Goal: Task Accomplishment & Management: Manage account settings

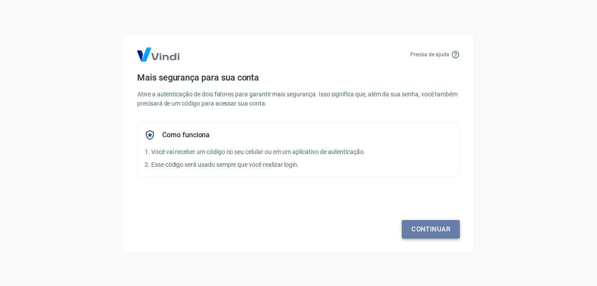
click at [427, 229] on link "Continuar" at bounding box center [431, 229] width 58 height 18
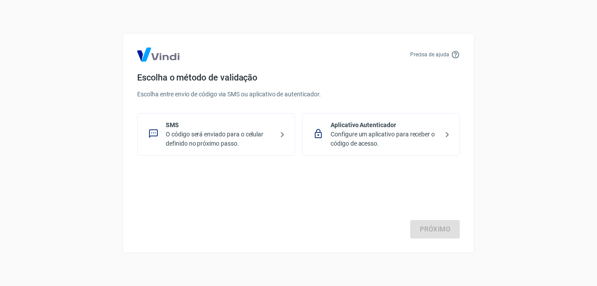
click at [216, 119] on div "SMS O código será enviado para o celular definido no próximo passo." at bounding box center [216, 134] width 158 height 43
click at [440, 230] on link "Próximo" at bounding box center [435, 229] width 50 height 18
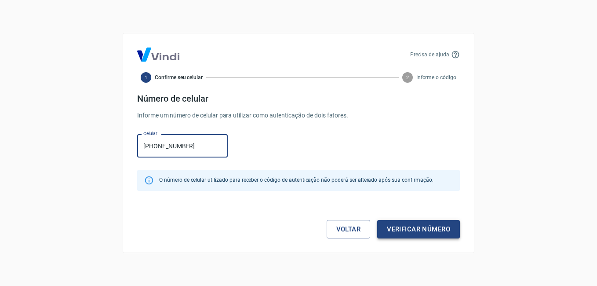
type input "[PHONE_NUMBER]"
click at [410, 231] on button "Verificar número" at bounding box center [418, 229] width 83 height 18
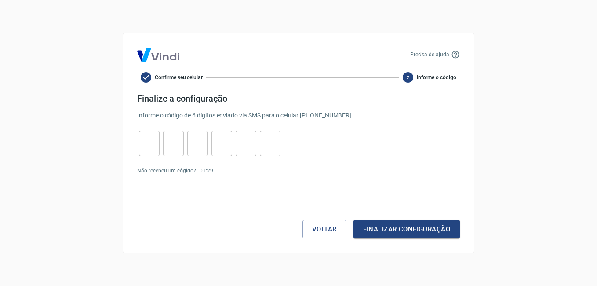
click at [144, 143] on input "tel" at bounding box center [149, 143] width 21 height 19
type input "1"
type input "5"
type input "6"
type input "7"
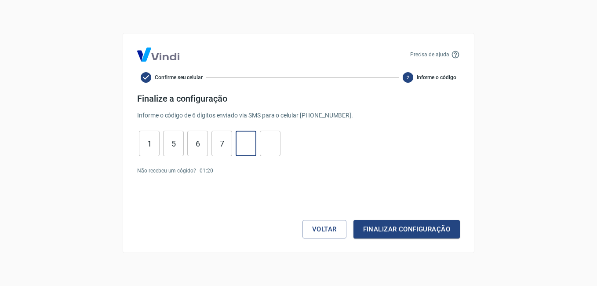
type input "0"
type input "9"
click at [404, 230] on button "Finalizar configuração" at bounding box center [407, 229] width 106 height 18
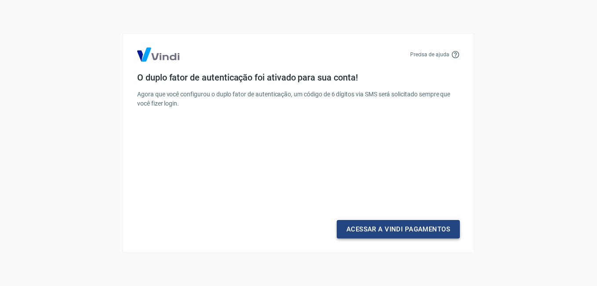
click at [392, 231] on link "Acessar a Vindi Pagamentos" at bounding box center [398, 229] width 123 height 18
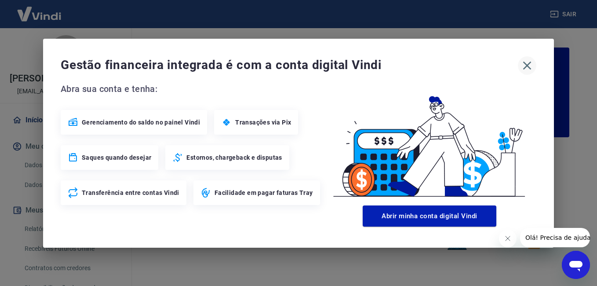
click at [528, 62] on icon "button" at bounding box center [527, 66] width 14 height 14
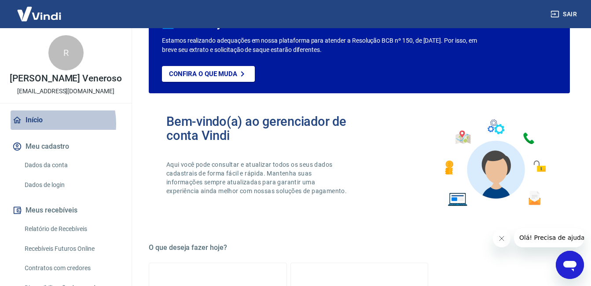
click at [42, 130] on link "Início" at bounding box center [66, 119] width 110 height 19
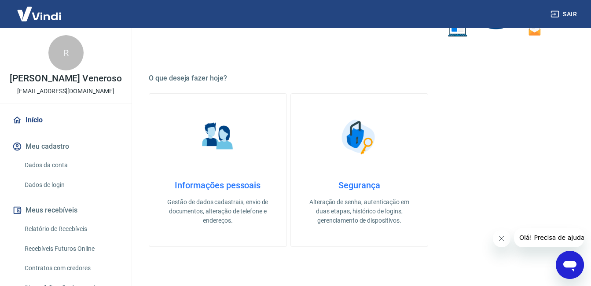
scroll to position [220, 0]
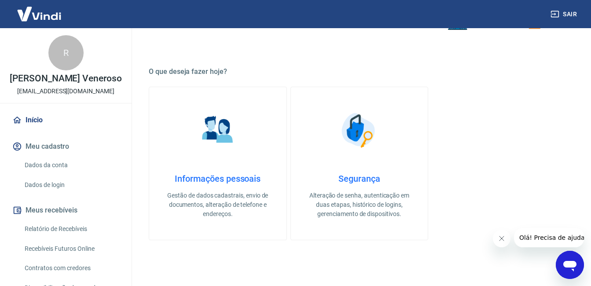
click at [70, 171] on link "Dados da conta" at bounding box center [71, 165] width 100 height 18
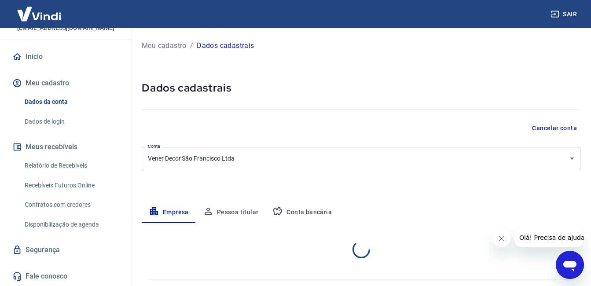
select select "SP"
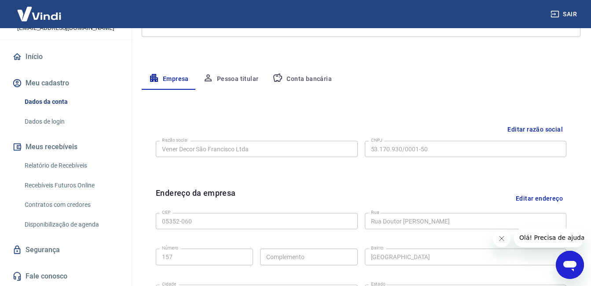
scroll to position [88, 0]
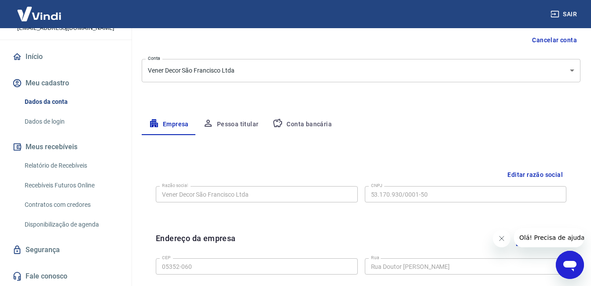
click at [536, 176] on button "Editar razão social" at bounding box center [535, 175] width 62 height 16
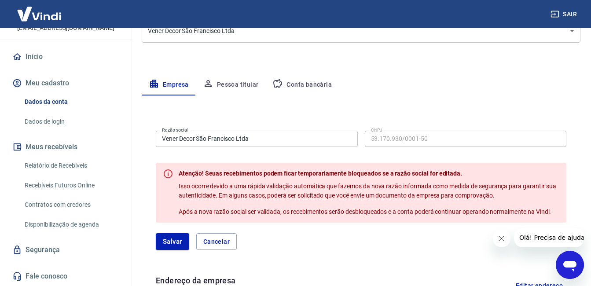
scroll to position [132, 0]
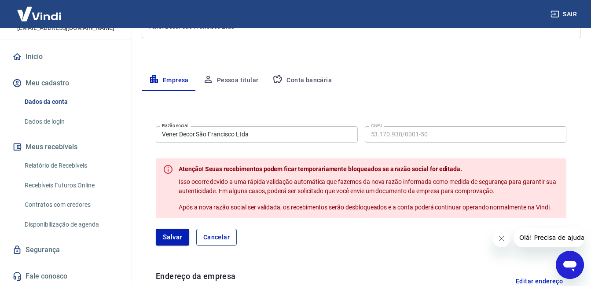
click at [222, 242] on button "Cancelar" at bounding box center [216, 237] width 40 height 17
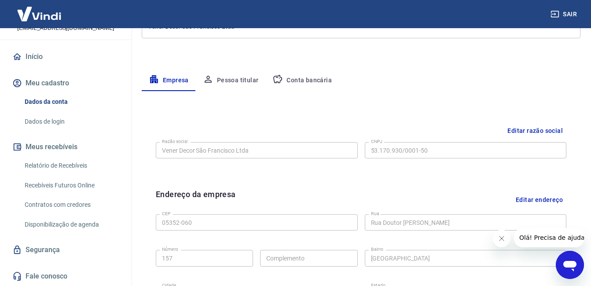
click at [304, 81] on button "Conta bancária" at bounding box center [301, 80] width 73 height 21
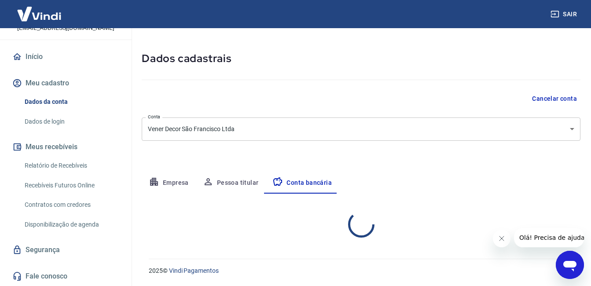
select select "1"
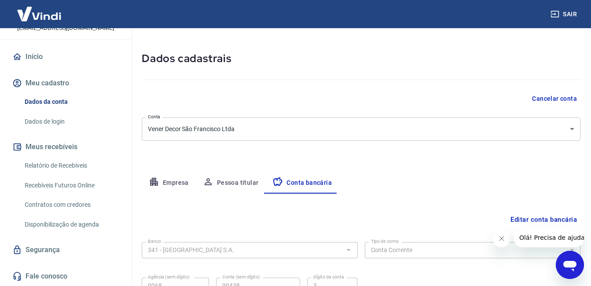
scroll to position [115, 0]
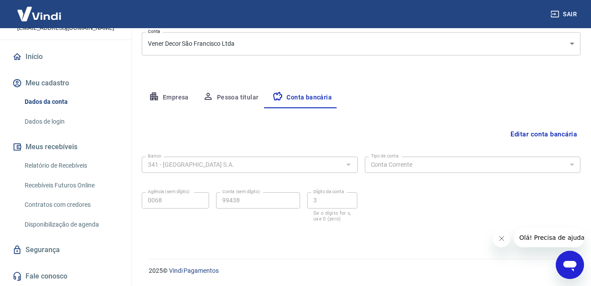
click at [543, 132] on button "Editar conta bancária" at bounding box center [543, 134] width 73 height 17
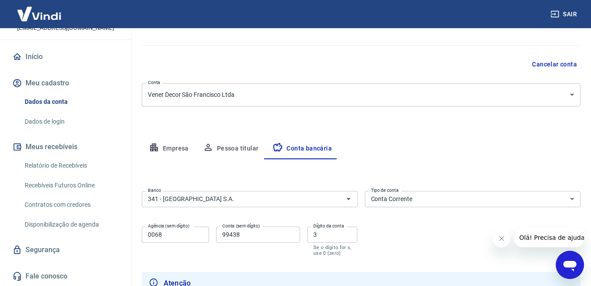
scroll to position [2, 0]
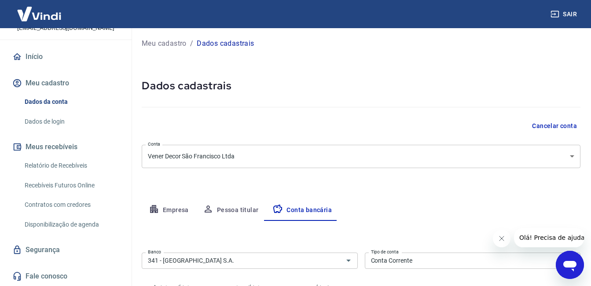
click at [542, 161] on body "Sair R Rosana Pires Martins Veneroso adm@venerdecor.com.br Início Meu cadastro …" at bounding box center [295, 141] width 591 height 286
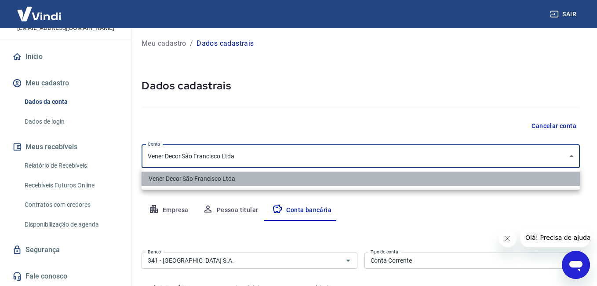
click at [446, 183] on li "Vener Decor São Francisco Ltda" at bounding box center [361, 179] width 439 height 15
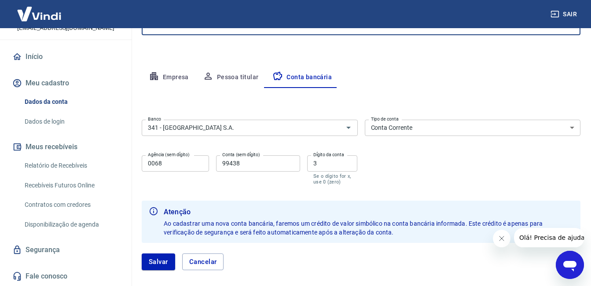
scroll to position [178, 0]
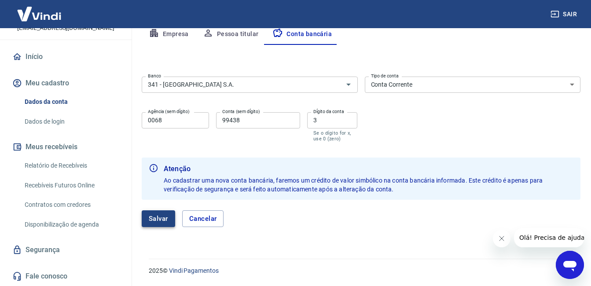
click at [155, 221] on button "Salvar" at bounding box center [158, 218] width 33 height 17
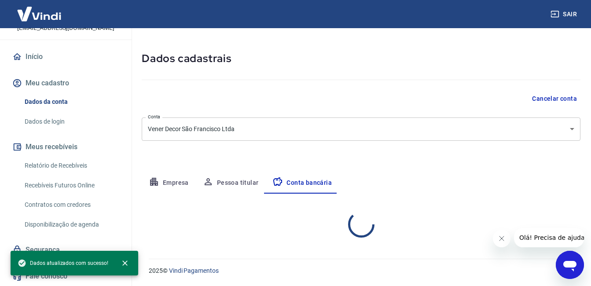
scroll to position [115, 0]
select select "1"
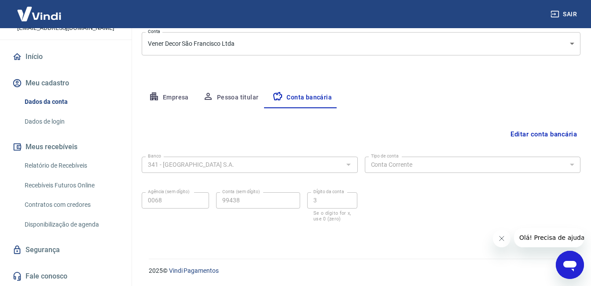
click at [160, 96] on button "Empresa" at bounding box center [169, 97] width 54 height 21
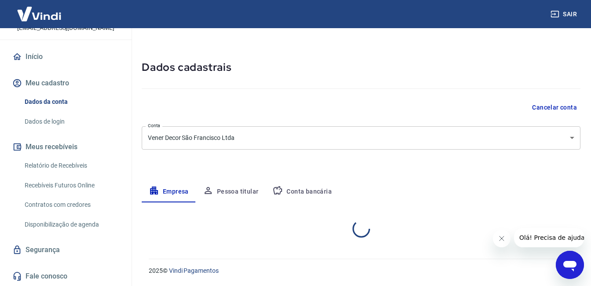
select select "SP"
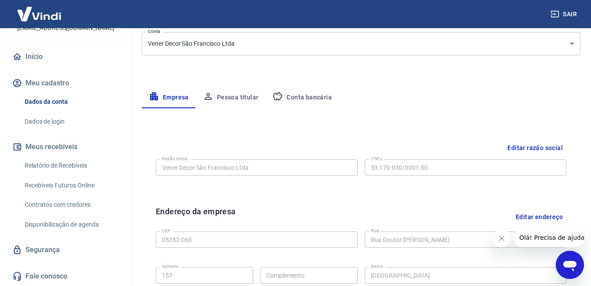
scroll to position [0, 0]
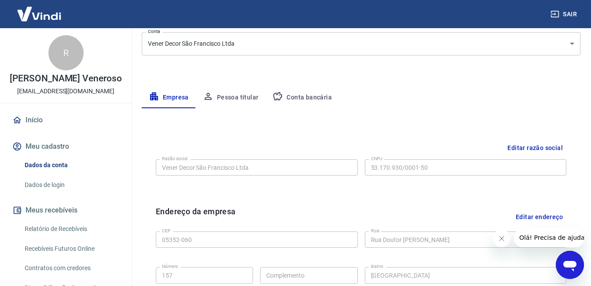
click at [55, 129] on link "Início" at bounding box center [66, 119] width 110 height 19
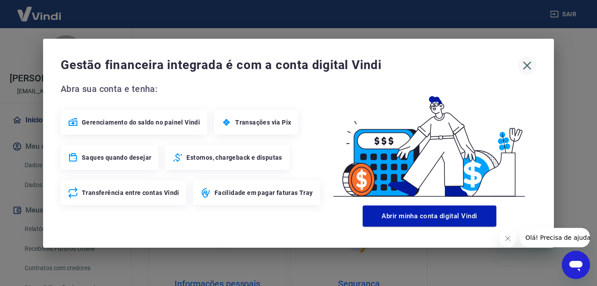
click at [529, 66] on icon "button" at bounding box center [527, 66] width 14 height 14
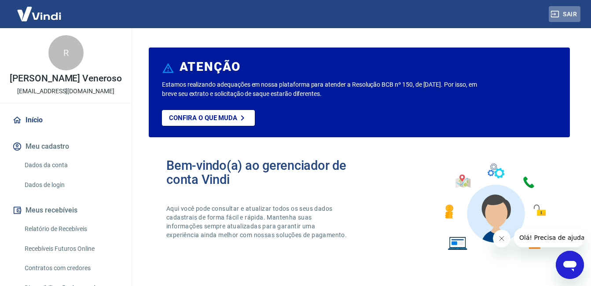
click at [565, 15] on button "Sair" at bounding box center [565, 14] width 32 height 16
